Goal: Find specific page/section: Find specific page/section

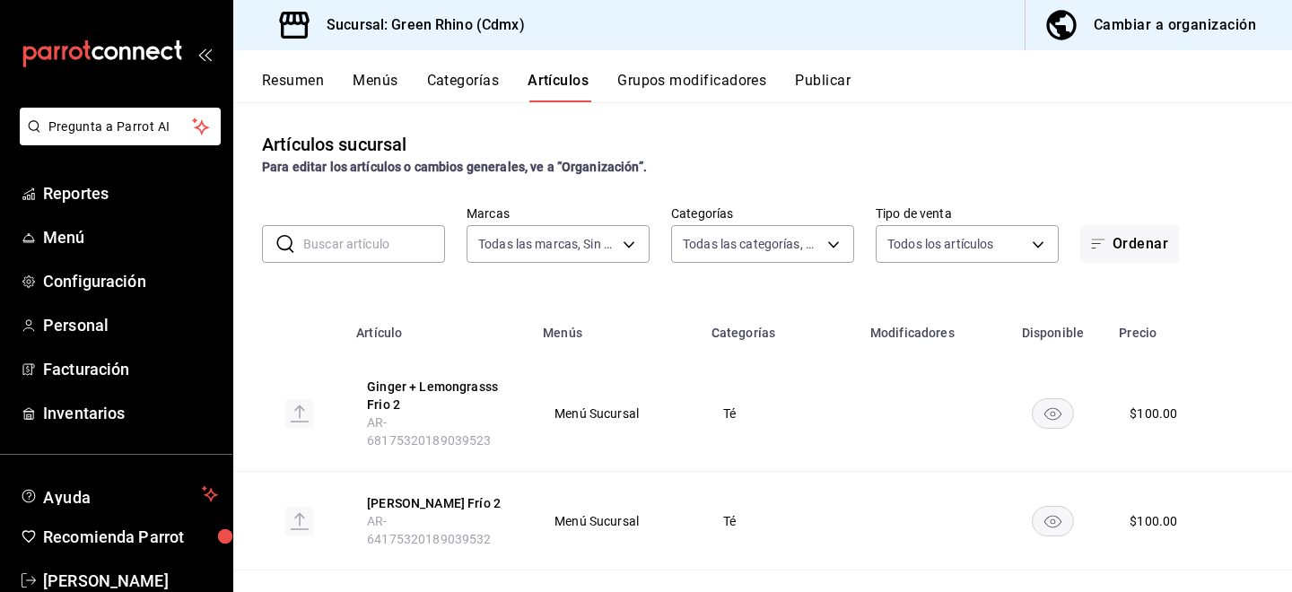
click at [1193, 27] on div "Cambiar a organización" at bounding box center [1175, 25] width 162 height 25
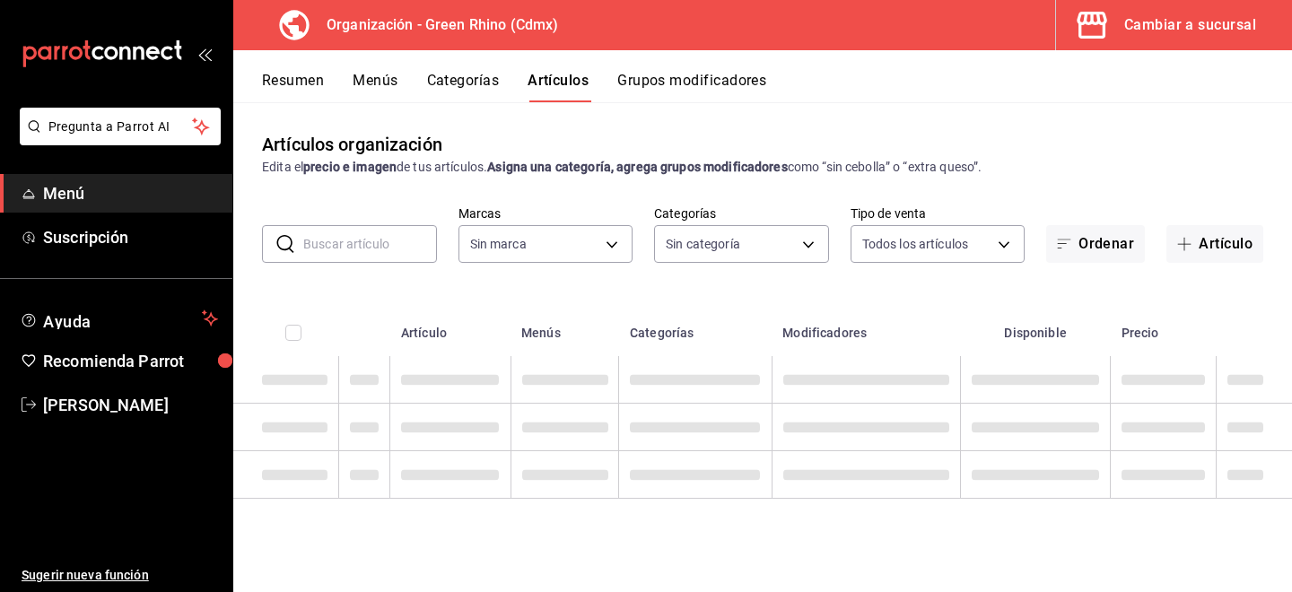
type input "718e4269-ab1b-41b6-b1a3-b54ad853307e"
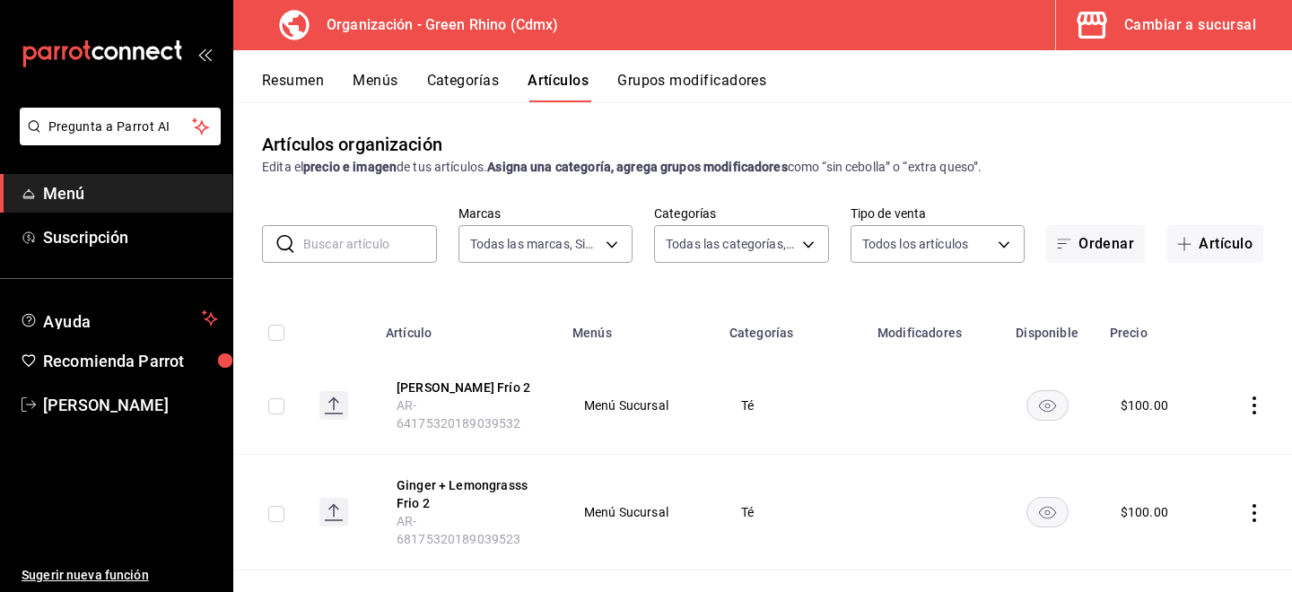
type input "a63415d0-f08f-4da5-93bf-970c3b860b08,be571465-ace9-4e63-97a2-0382f1ecc6c2,096c3…"
click at [390, 247] on input "text" at bounding box center [370, 244] width 134 height 36
type input "ajonjol"
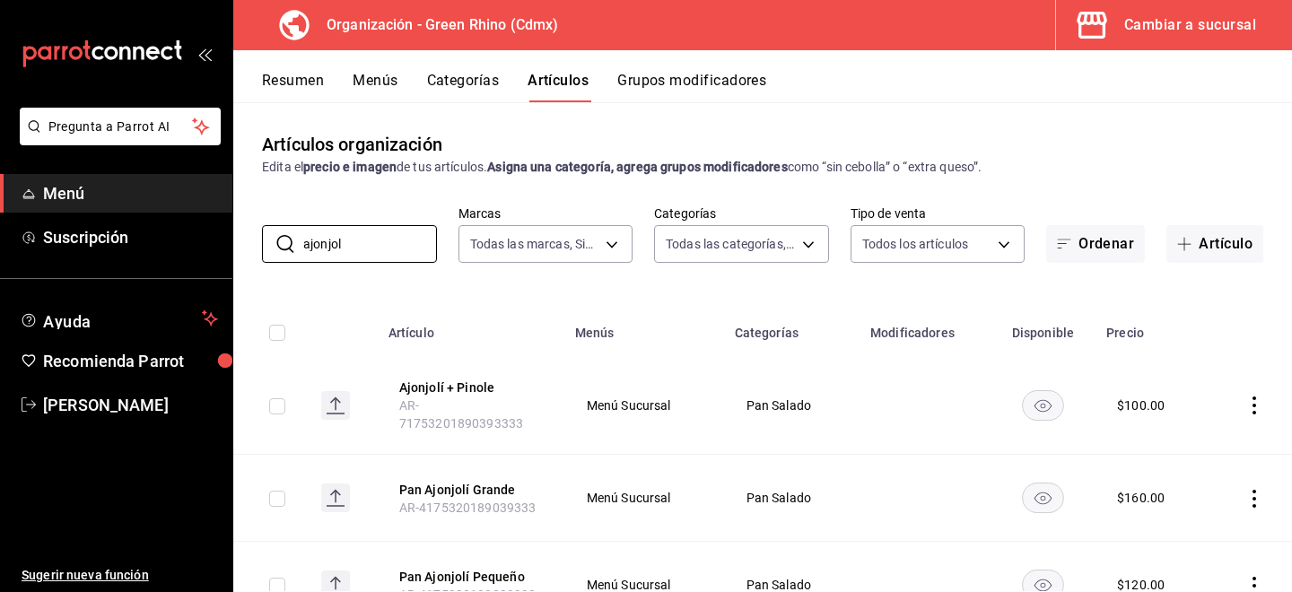
scroll to position [68, 0]
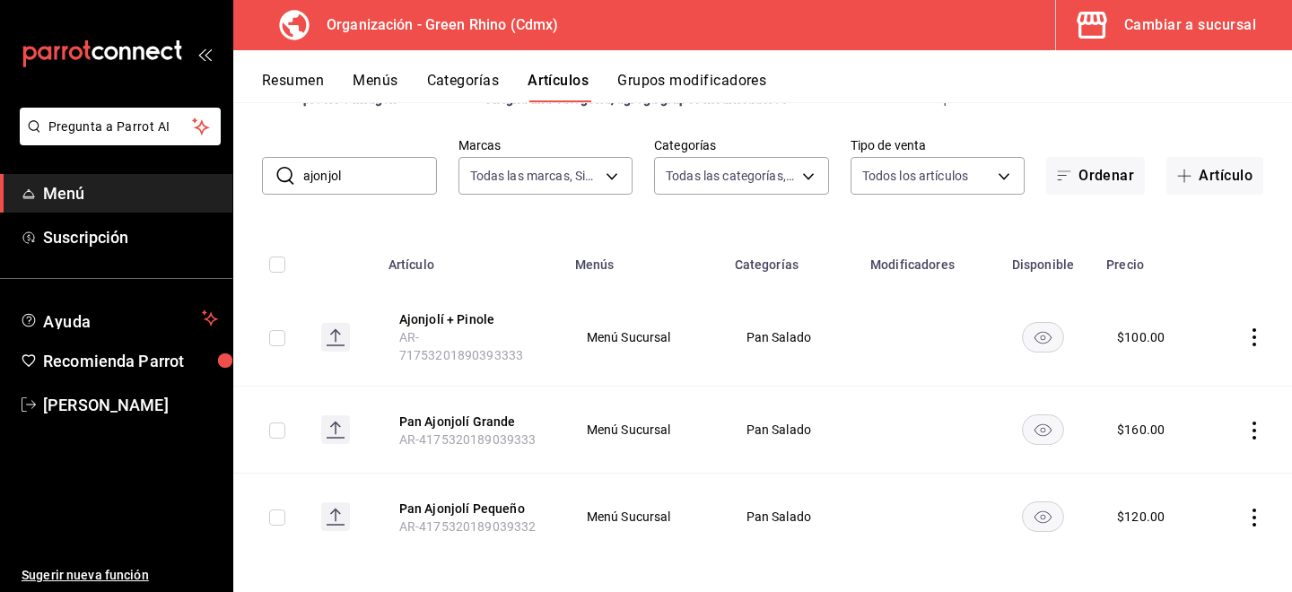
click at [1226, 36] on div "Cambiar a sucursal" at bounding box center [1190, 25] width 132 height 25
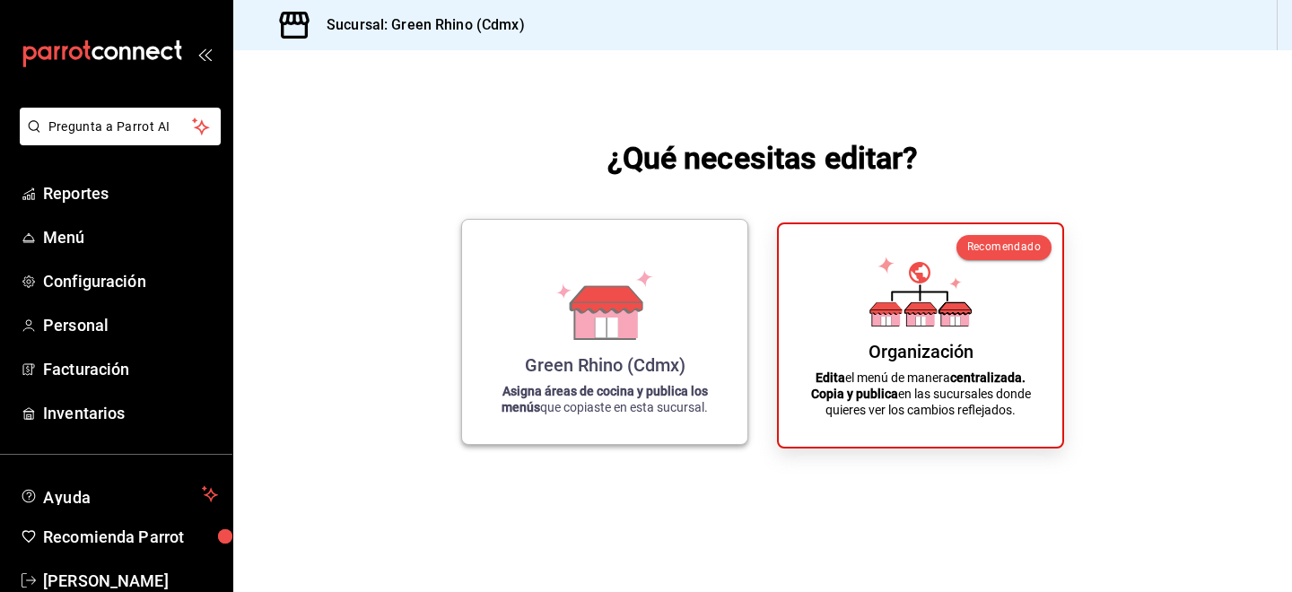
click at [563, 347] on div "Green Rhino (Cdmx) Asigna áreas de cocina y publica los menús que copiaste en e…" at bounding box center [605, 332] width 242 height 196
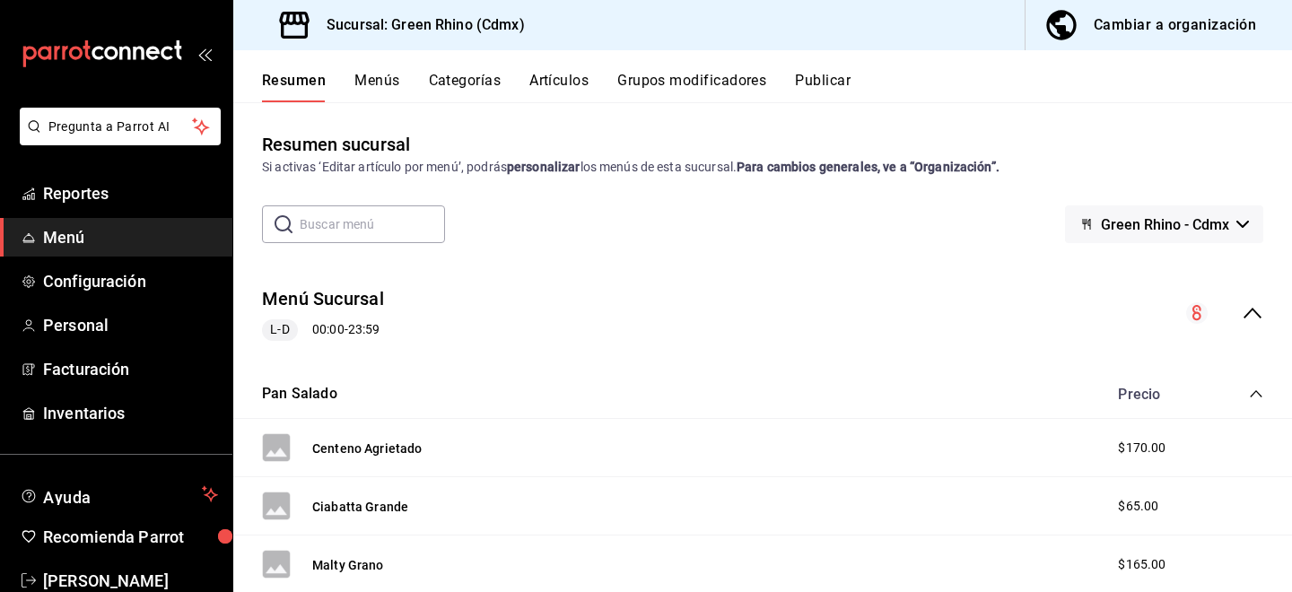
click at [557, 81] on button "Artículos" at bounding box center [558, 87] width 59 height 31
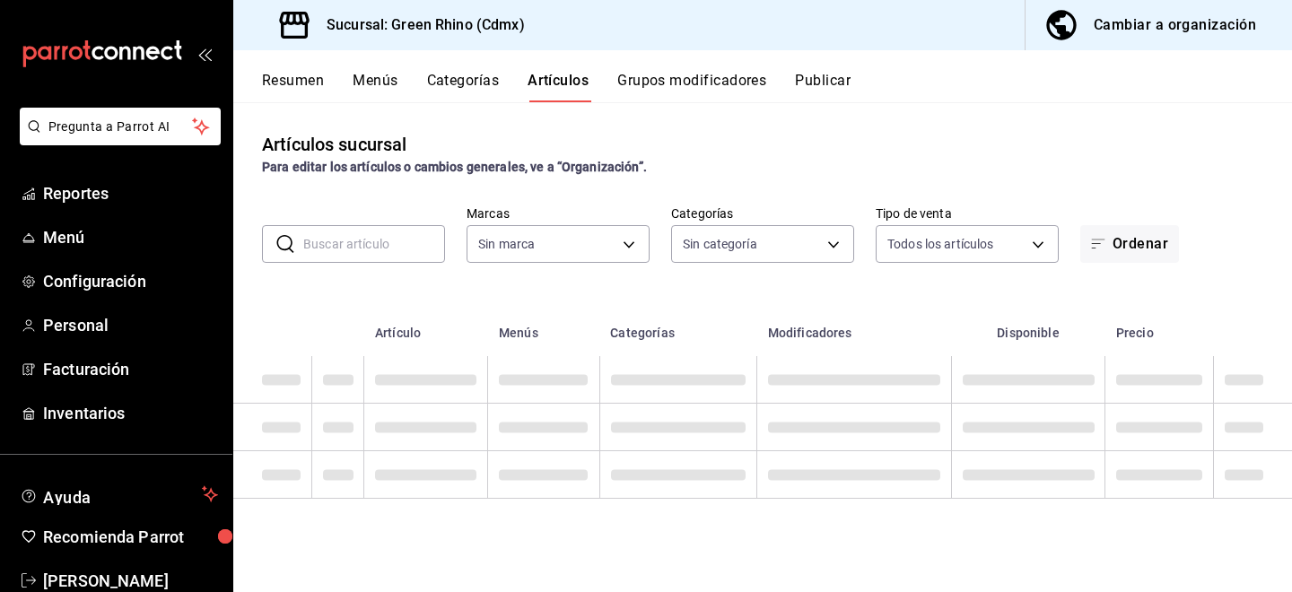
type input "a132321f-e3f1-4ec9-8484-95b8f08d7905"
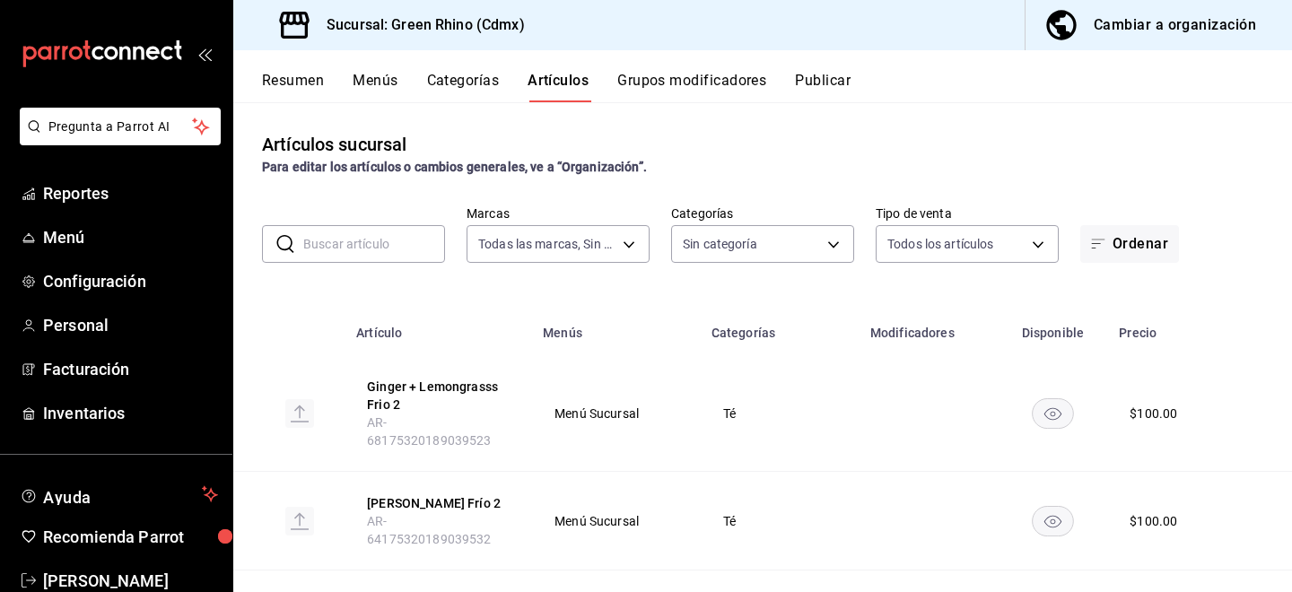
type input "6bbed989-6c2a-4cea-bab8-d1a56aaac758,4f90f54c-2ac6-458b-a9a9-6df5e79288cd,3d0d4…"
click at [377, 238] on input "text" at bounding box center [374, 244] width 142 height 36
type input "ajonjol"
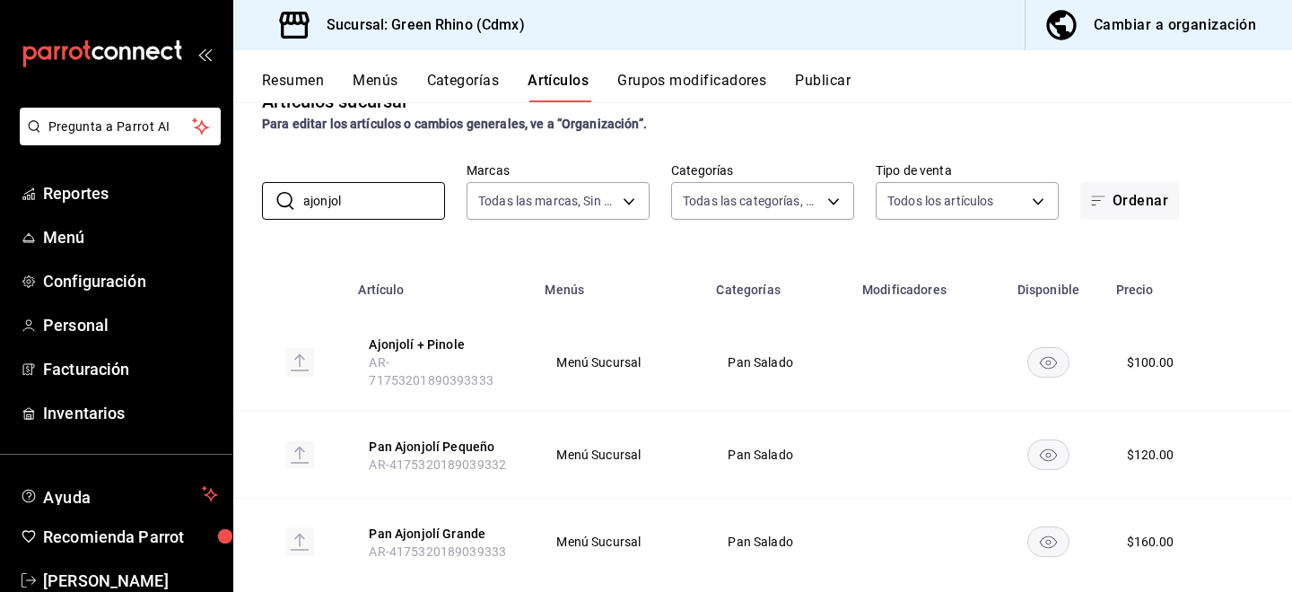
scroll to position [36, 0]
